Goal: Transaction & Acquisition: Book appointment/travel/reservation

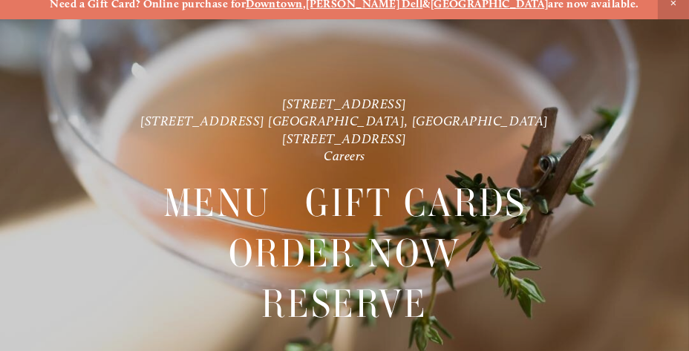
scroll to position [30, 0]
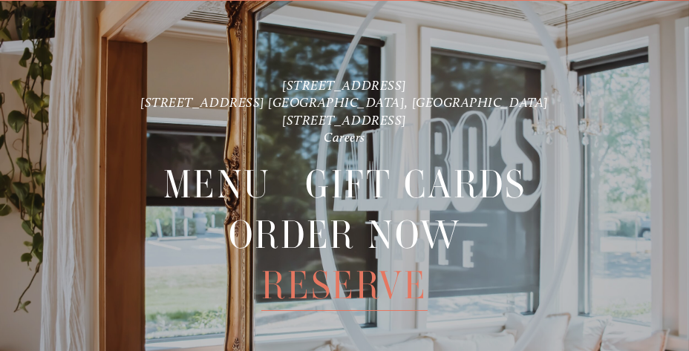
click at [368, 276] on span "Reserve" at bounding box center [344, 286] width 166 height 50
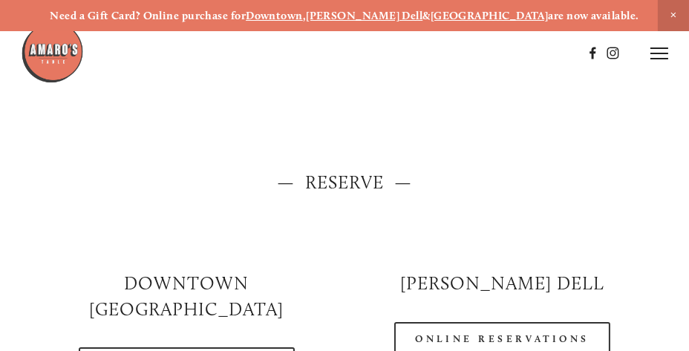
click at [215, 286] on h2 "Downtown [GEOGRAPHIC_DATA]" at bounding box center [187, 296] width 290 height 51
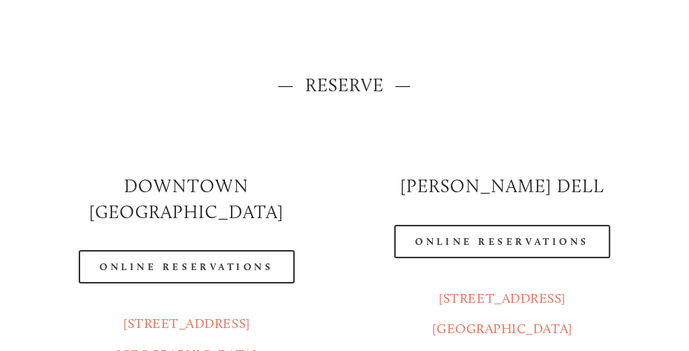
scroll to position [108, 0]
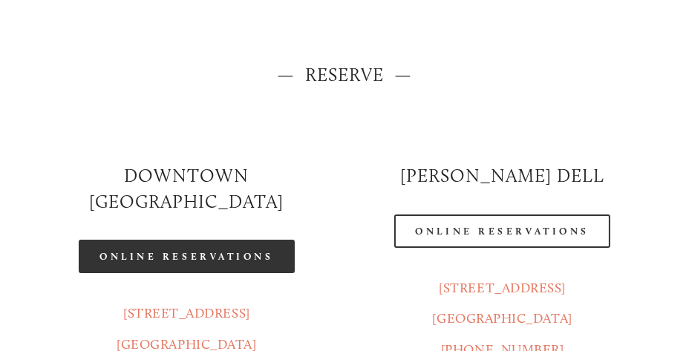
click at [217, 240] on link "Online Reservations" at bounding box center [186, 256] width 215 height 33
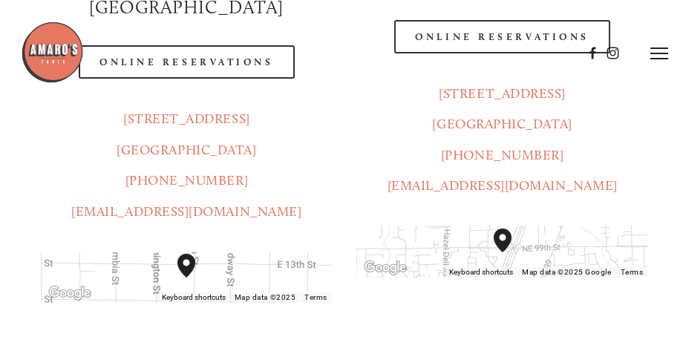
scroll to position [0, 0]
